Goal: Information Seeking & Learning: Learn about a topic

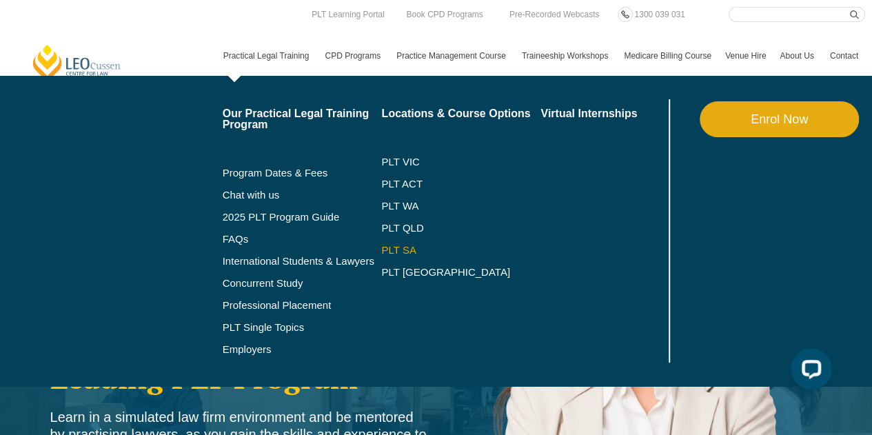
click at [402, 247] on link "PLT SA" at bounding box center [460, 250] width 159 height 11
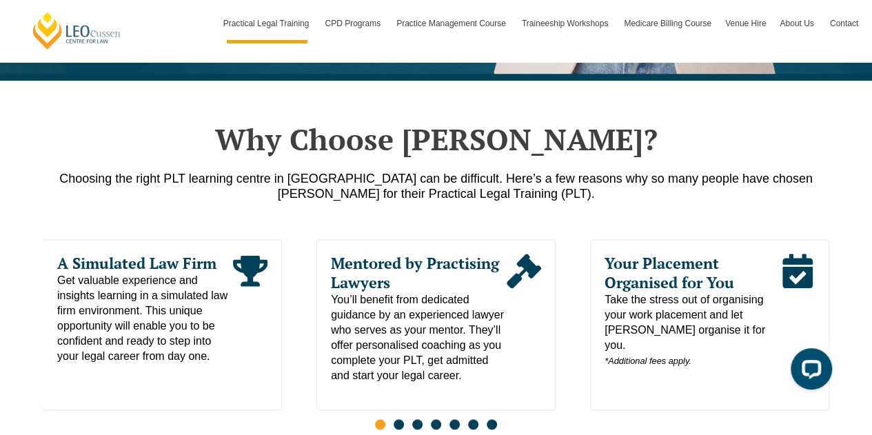
scroll to position [620, 0]
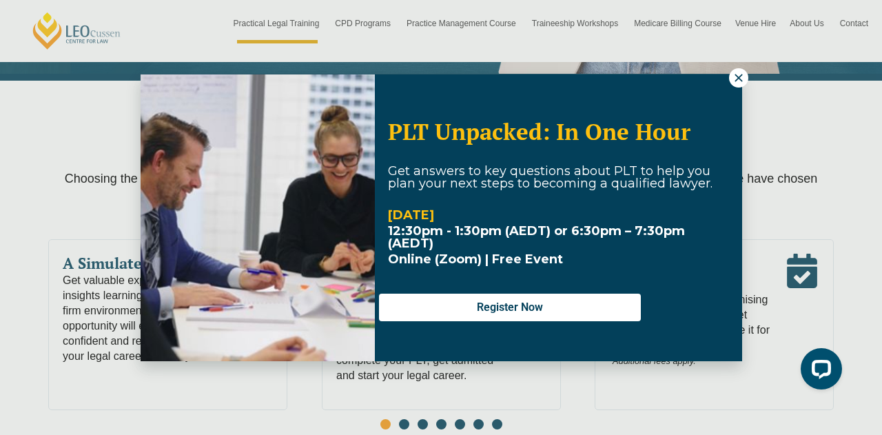
click at [735, 72] on icon at bounding box center [739, 78] width 12 height 12
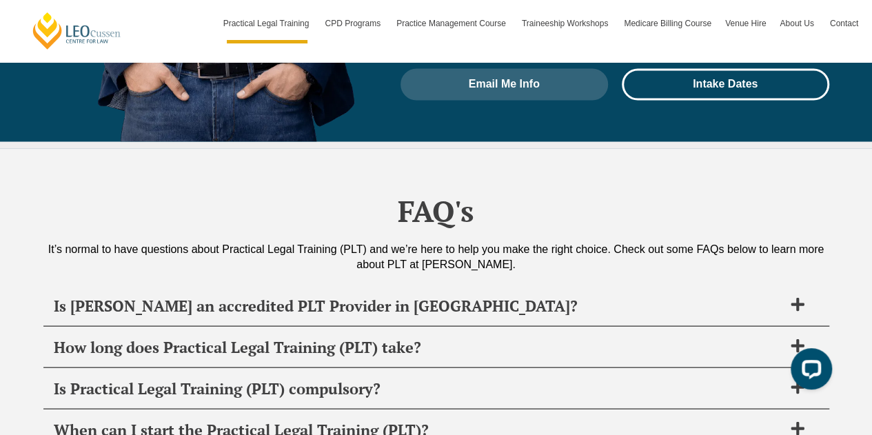
scroll to position [6411, 0]
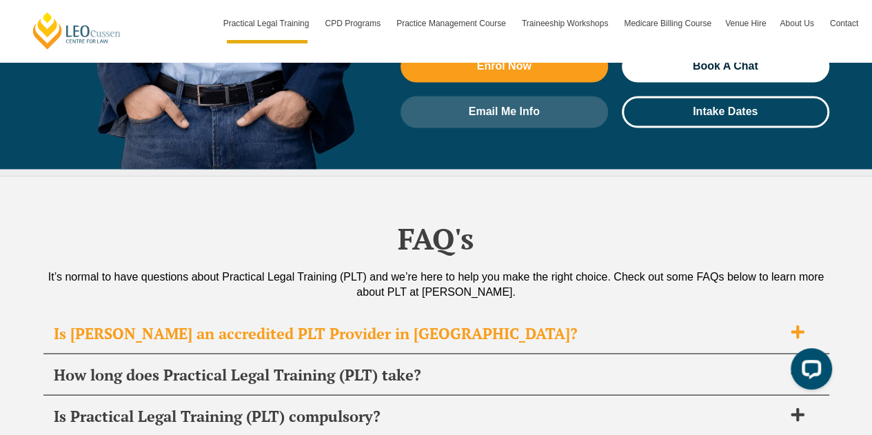
click at [794, 324] on icon at bounding box center [797, 331] width 15 height 15
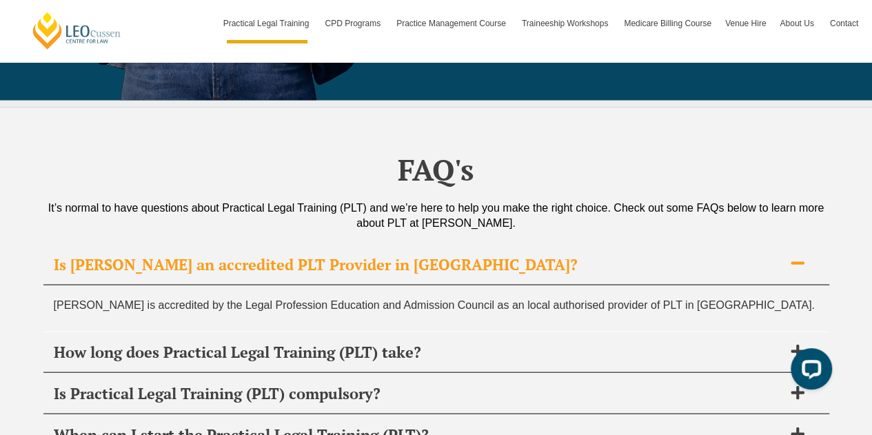
scroll to position [6548, 0]
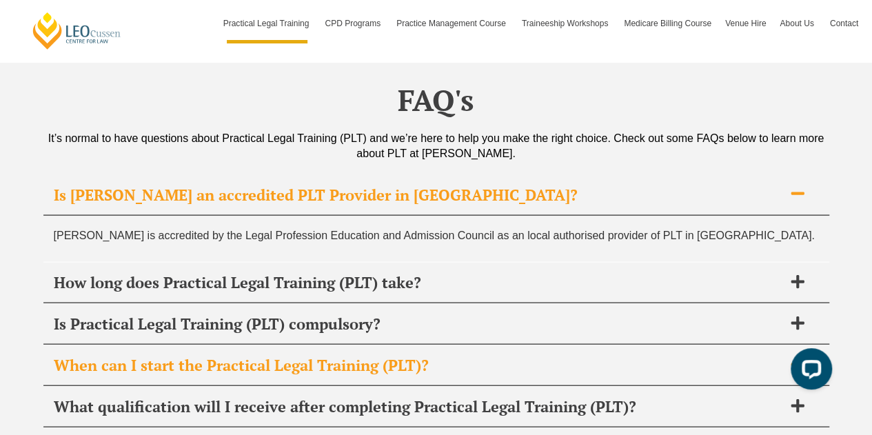
click at [446, 356] on h2 "When can I start the Practical Legal Training (PLT)?" at bounding box center [418, 365] width 729 height 19
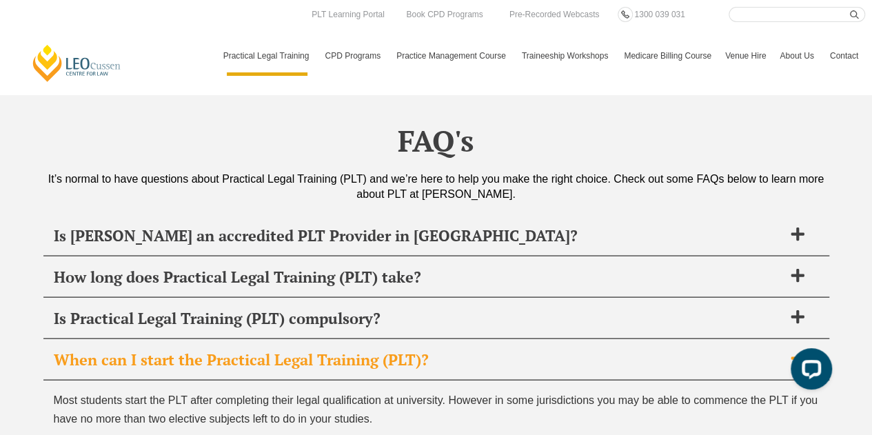
scroll to position [6480, 0]
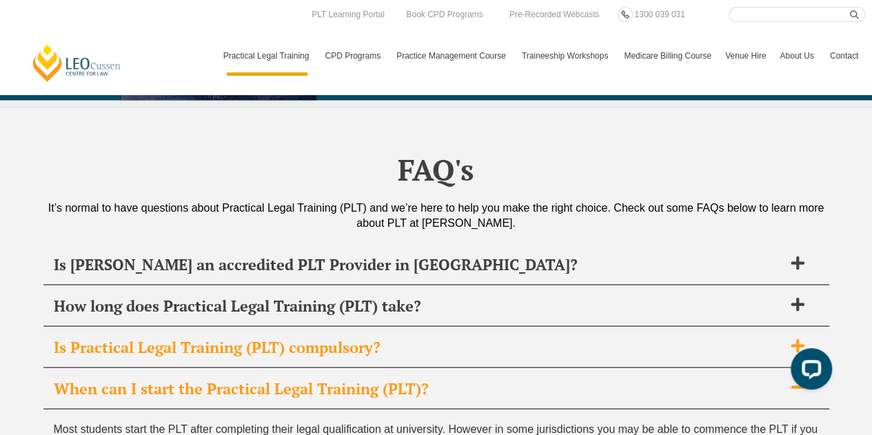
click at [369, 337] on h2 "Is Practical Legal Training (PLT) compulsory?" at bounding box center [418, 346] width 729 height 19
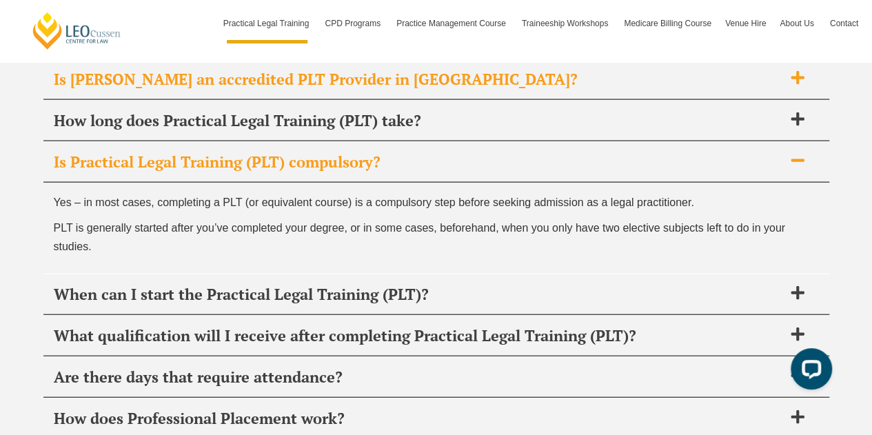
scroll to position [6686, 0]
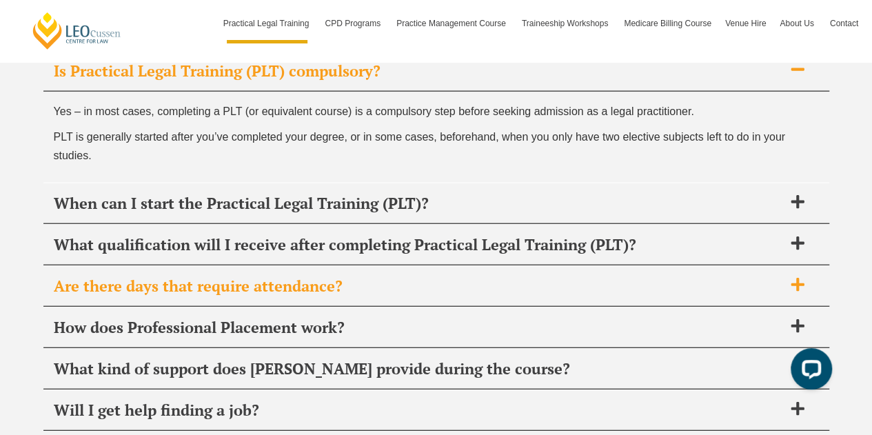
click at [323, 276] on h2 "Are there days that require attendance?" at bounding box center [418, 285] width 729 height 19
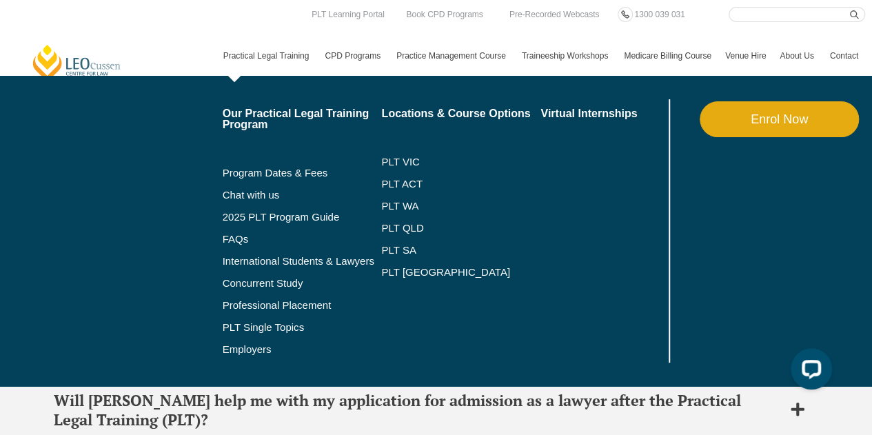
scroll to position [6883, 0]
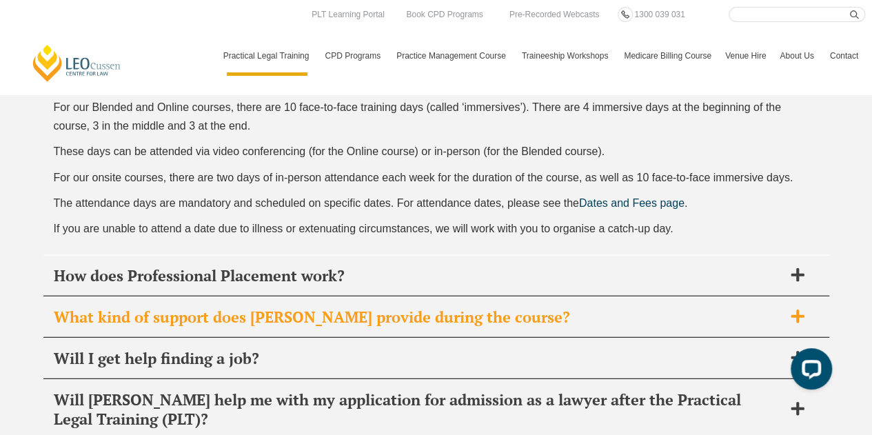
click at [458, 307] on h2 "What kind of support does [PERSON_NAME] provide during the course?" at bounding box center [418, 316] width 729 height 19
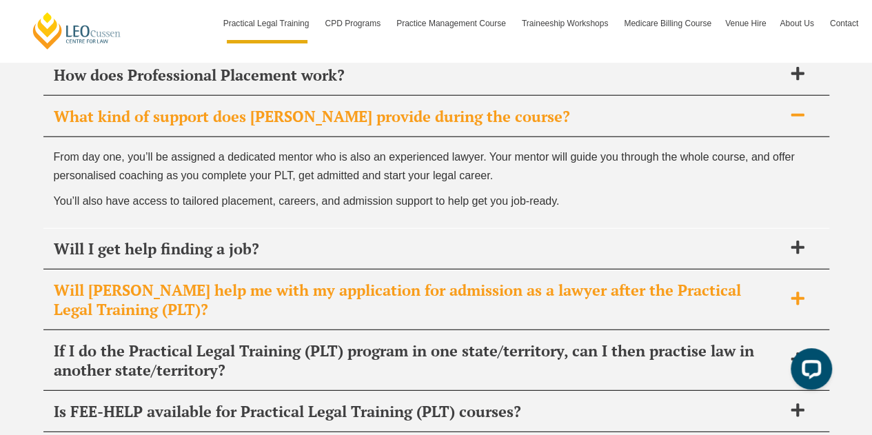
scroll to position [7008, 0]
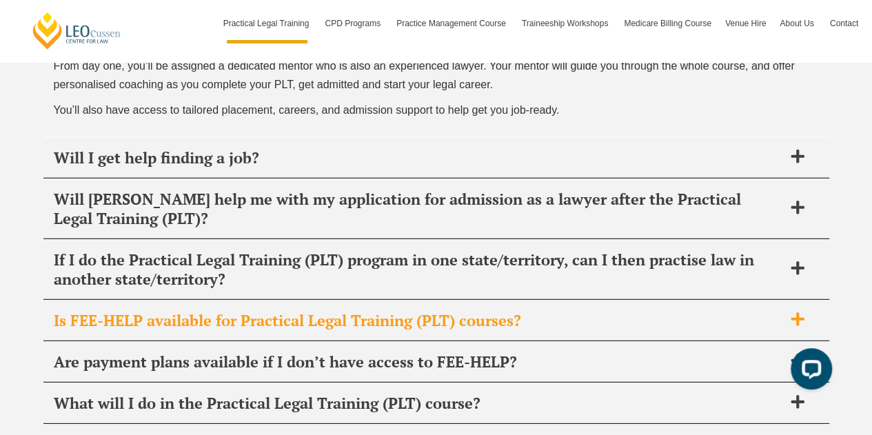
click at [454, 311] on h2 "Is FEE-HELP available for Practical Legal Training (PLT) courses?" at bounding box center [418, 320] width 729 height 19
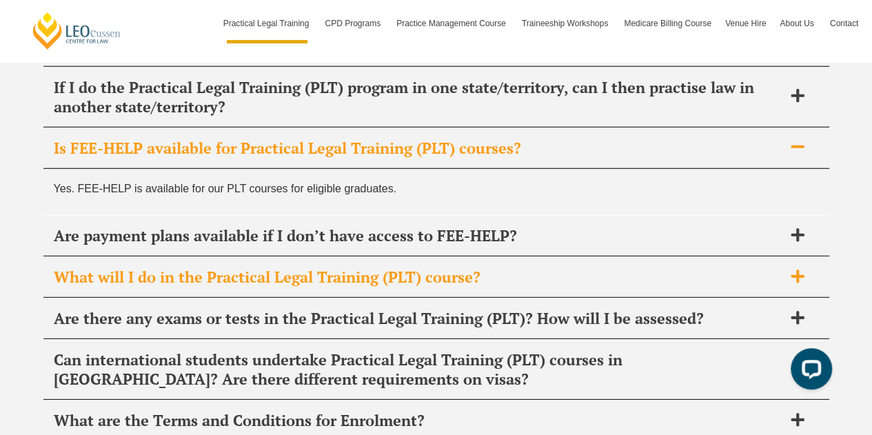
scroll to position [7020, 0]
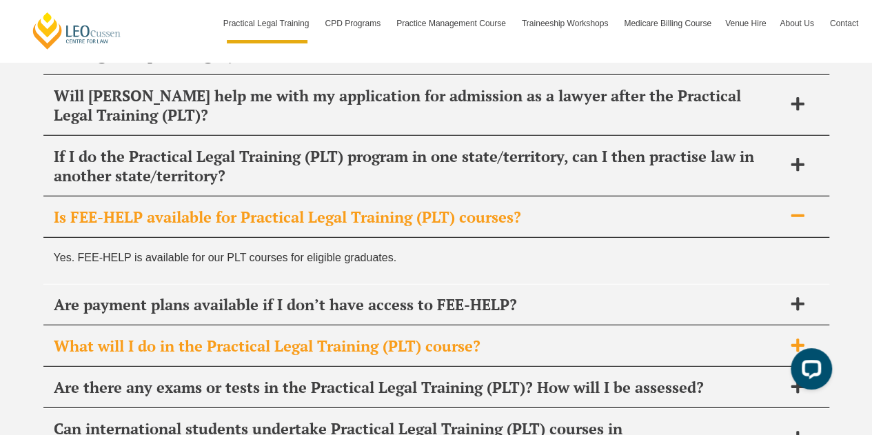
click at [418, 336] on h2 "What will I do in the Practical Legal Training (PLT) course?" at bounding box center [418, 345] width 729 height 19
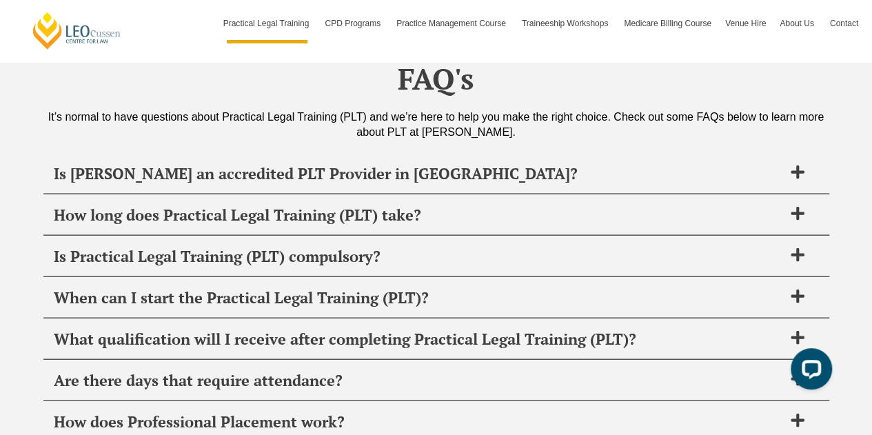
scroll to position [6537, 0]
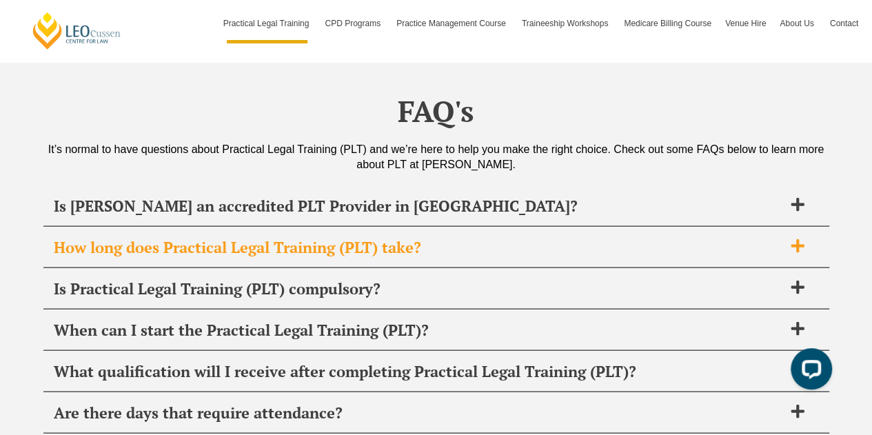
click at [368, 238] on h2 "How long does Practical Legal Training (PLT) take?" at bounding box center [418, 247] width 729 height 19
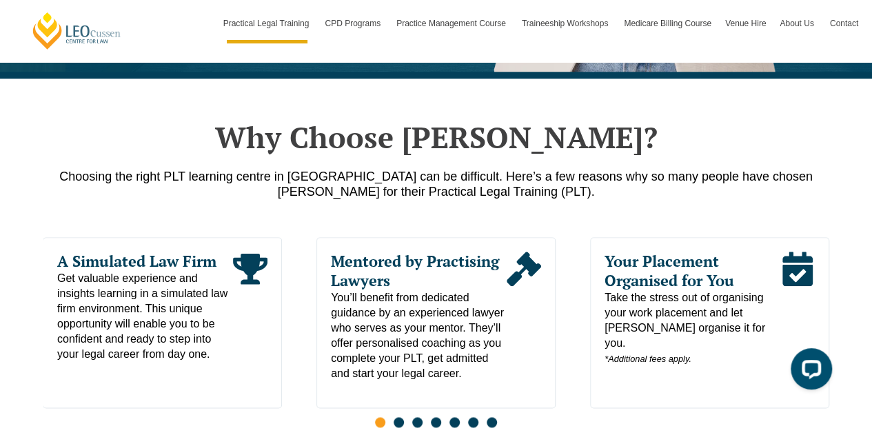
scroll to position [678, 0]
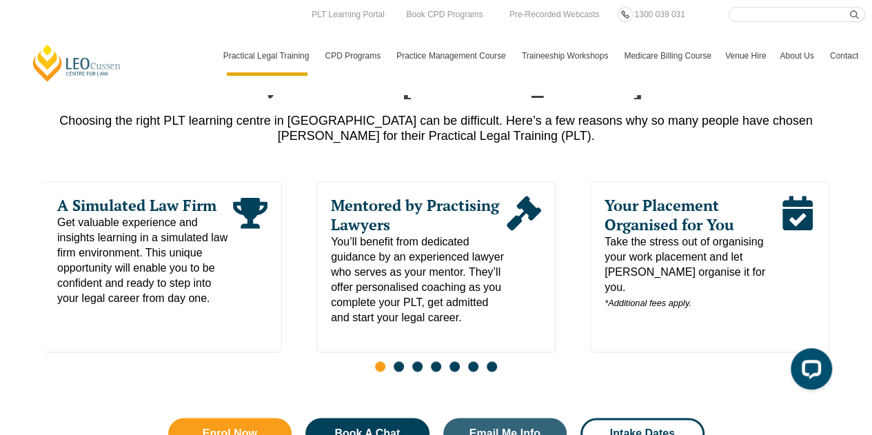
click at [397, 361] on span "Go to slide 2" at bounding box center [399, 366] width 10 height 10
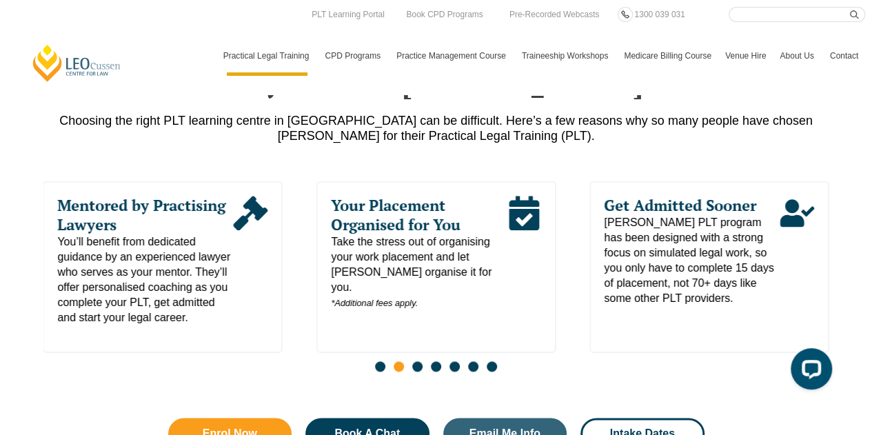
click at [420, 361] on span "Go to slide 3" at bounding box center [417, 366] width 10 height 10
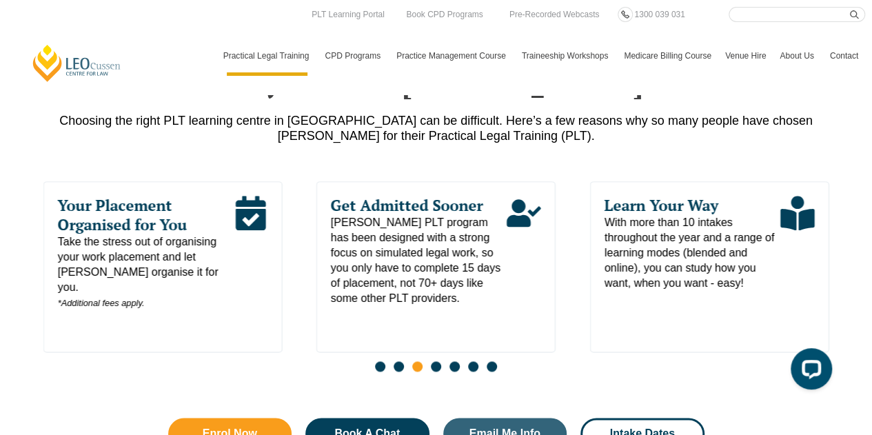
click at [397, 361] on span "Go to slide 2" at bounding box center [399, 366] width 10 height 10
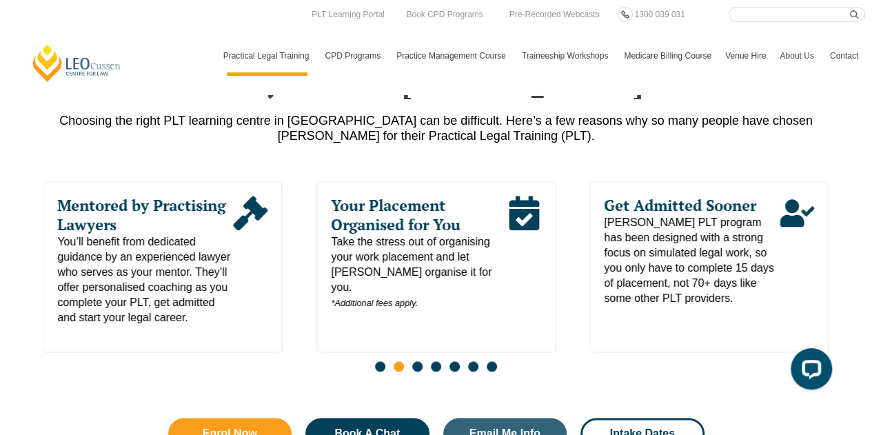
click at [414, 361] on span "Go to slide 3" at bounding box center [417, 366] width 10 height 10
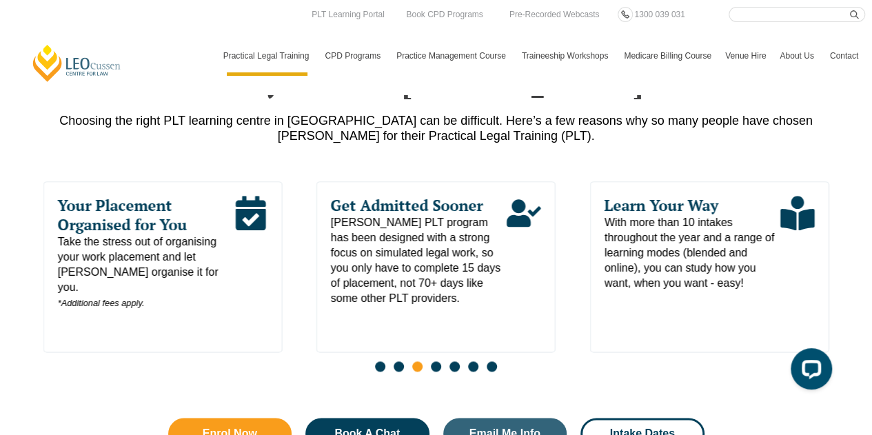
click at [436, 361] on span "Go to slide 4" at bounding box center [436, 366] width 10 height 10
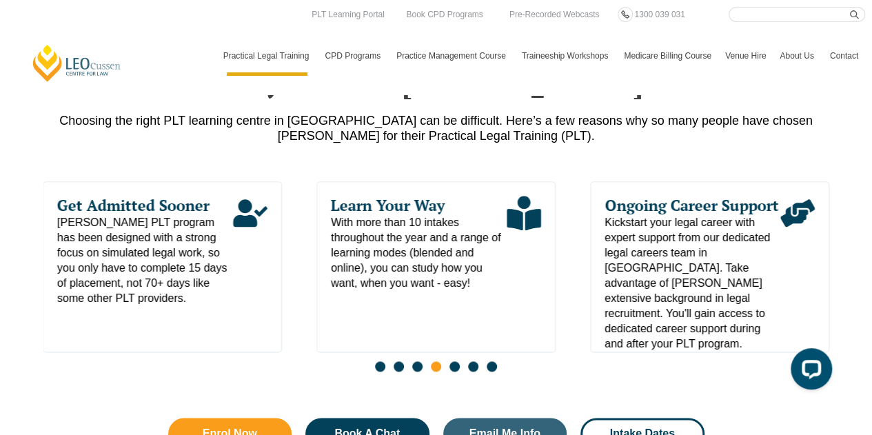
click at [454, 361] on span "Go to slide 5" at bounding box center [454, 366] width 10 height 10
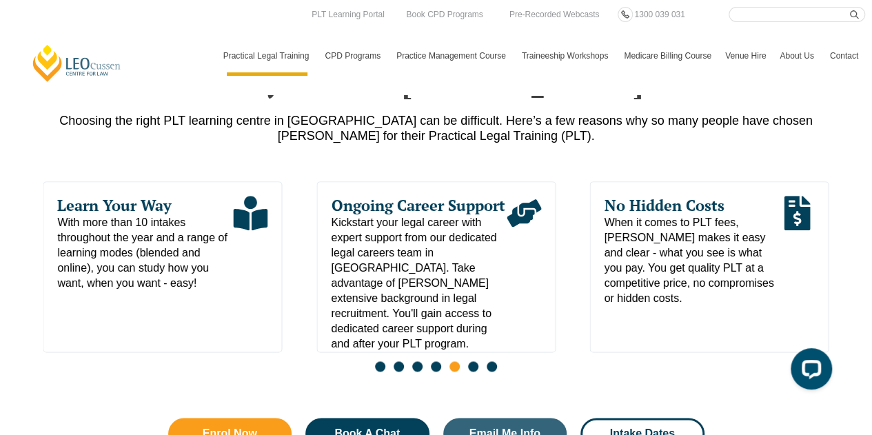
click at [469, 361] on span "Go to slide 6" at bounding box center [473, 366] width 10 height 10
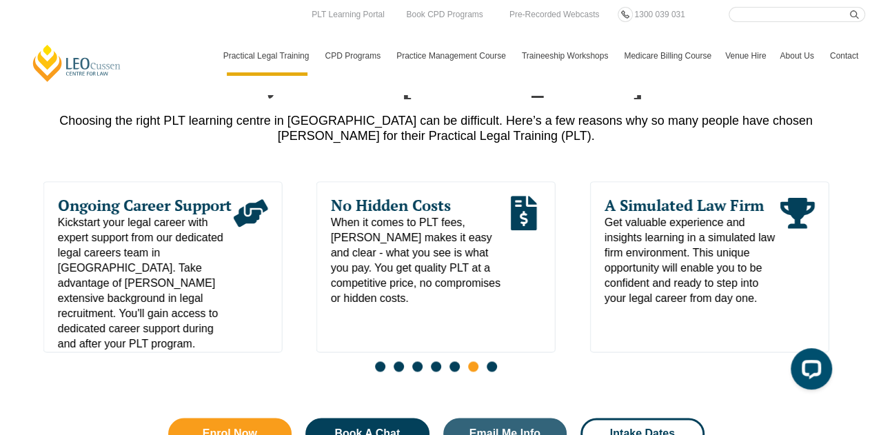
click at [376, 361] on span "Go to slide 1" at bounding box center [380, 366] width 10 height 10
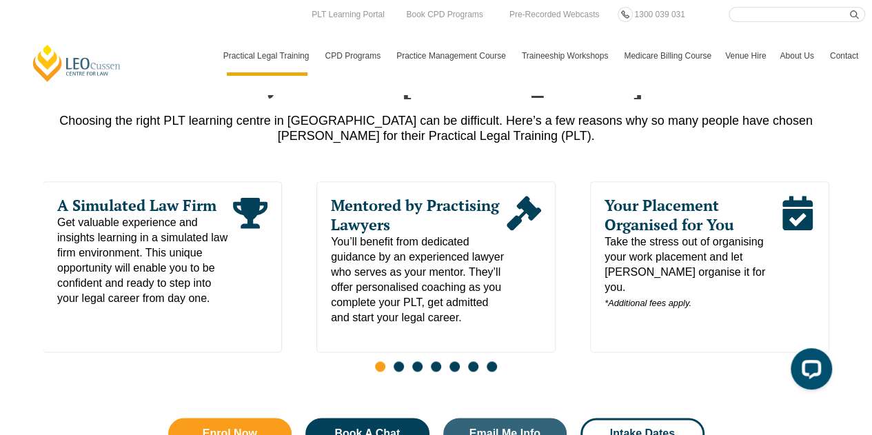
click at [476, 361] on span "Go to slide 6" at bounding box center [473, 366] width 10 height 10
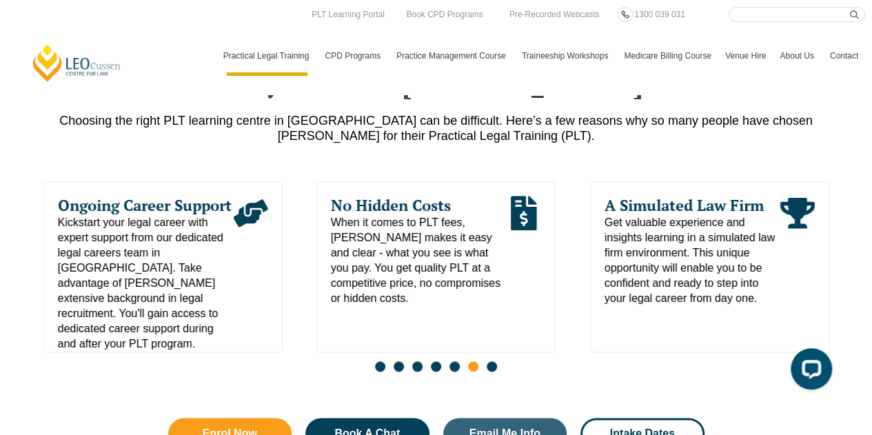
click at [491, 361] on span "Go to slide 7" at bounding box center [492, 366] width 10 height 10
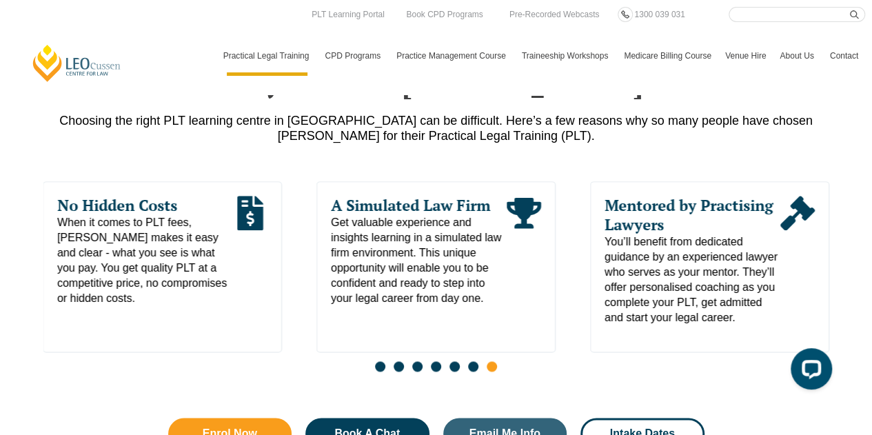
click at [381, 361] on span "Go to slide 1" at bounding box center [380, 366] width 10 height 10
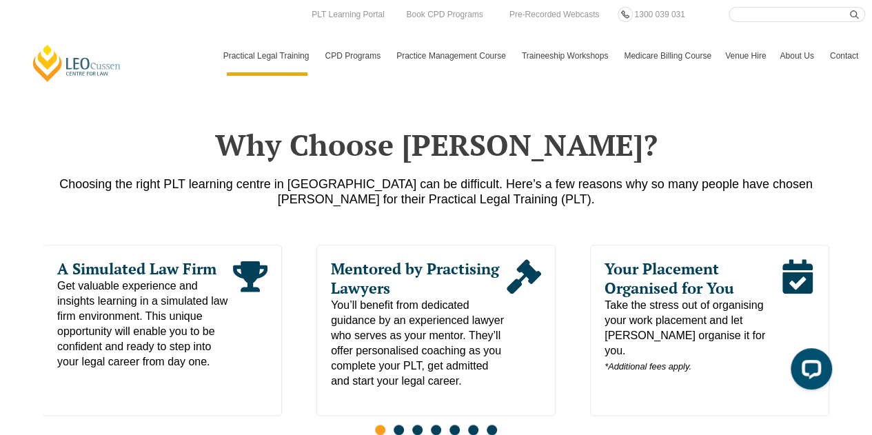
scroll to position [609, 0]
